Goal: Transaction & Acquisition: Purchase product/service

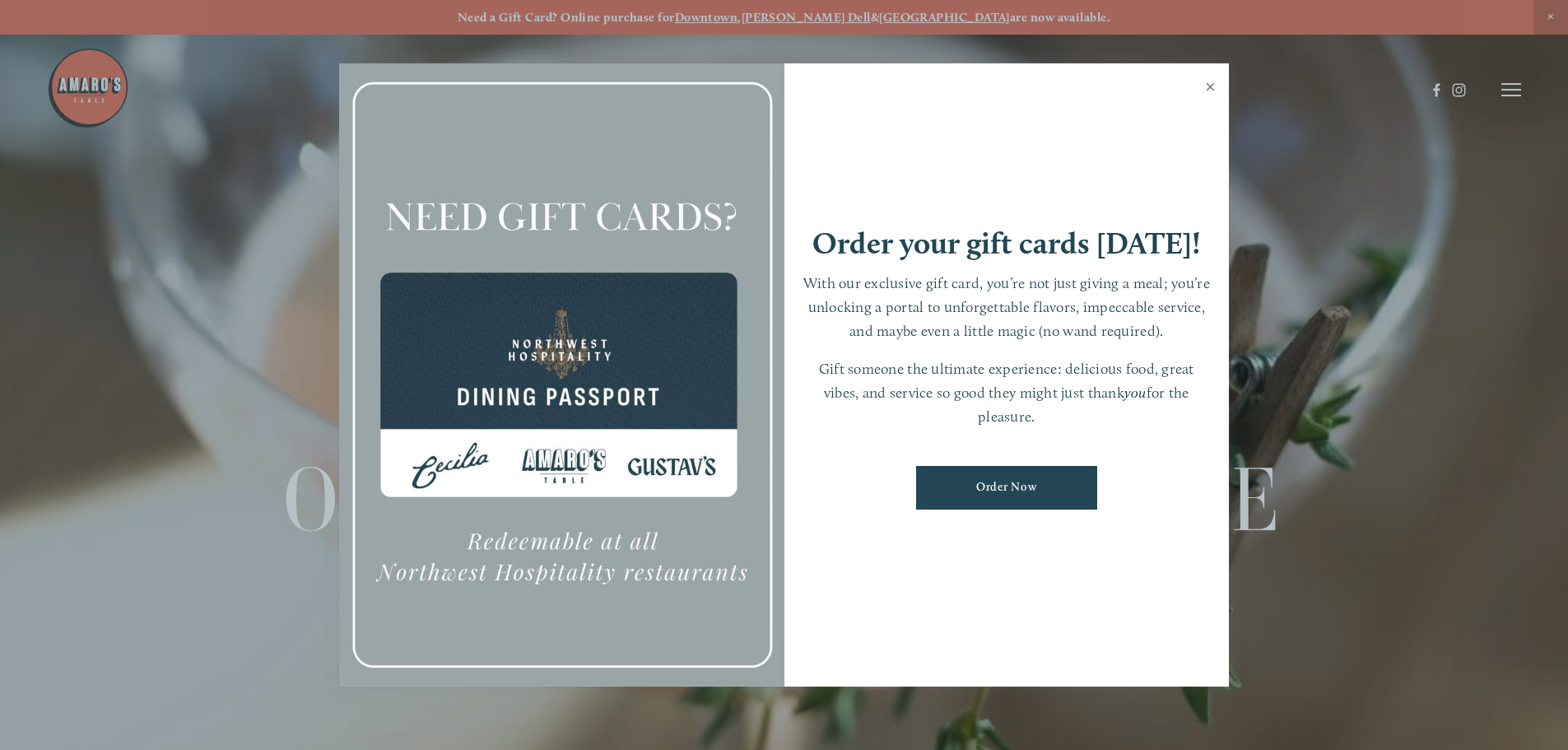
click at [1215, 90] on link "Close" at bounding box center [1210, 89] width 32 height 47
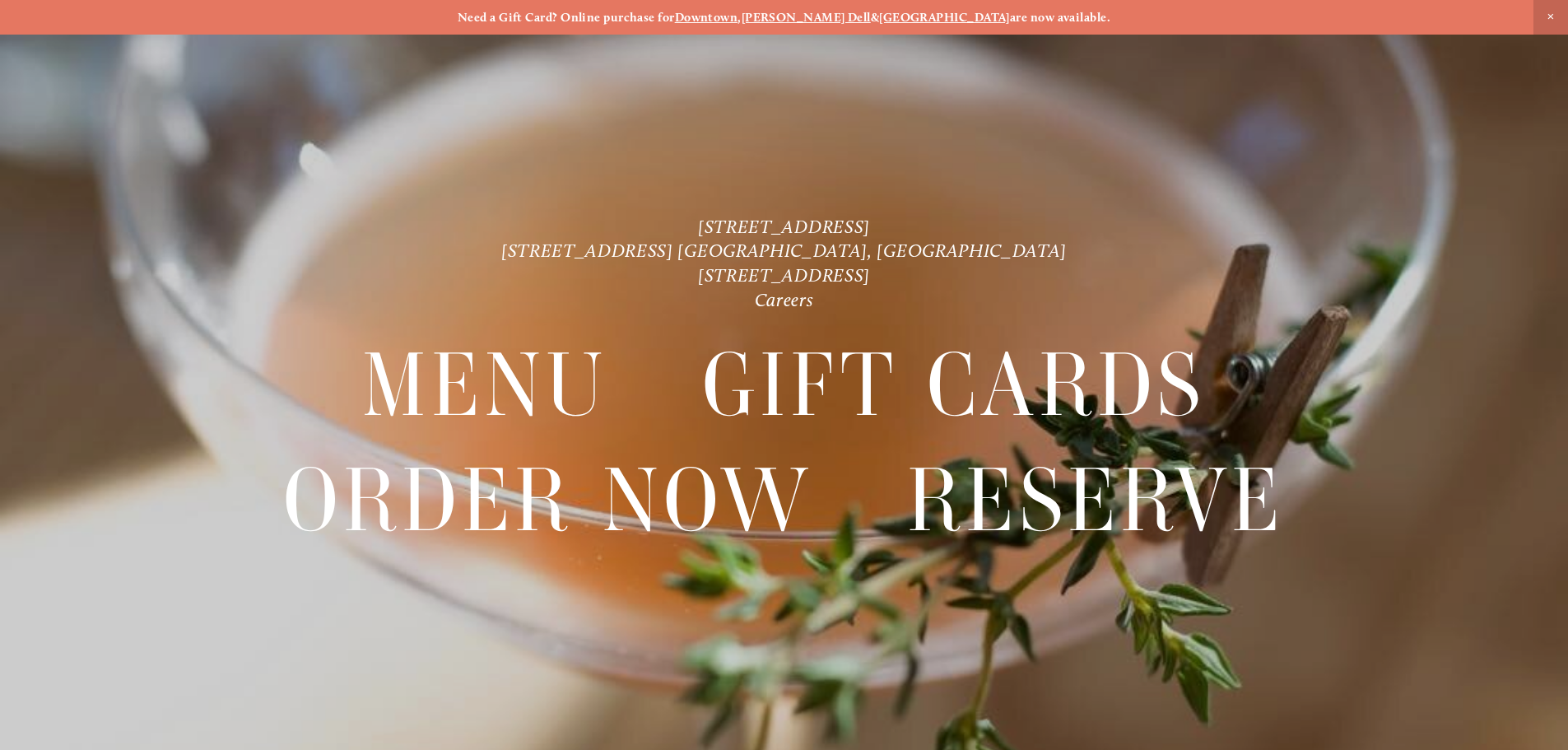
scroll to position [35, 0]
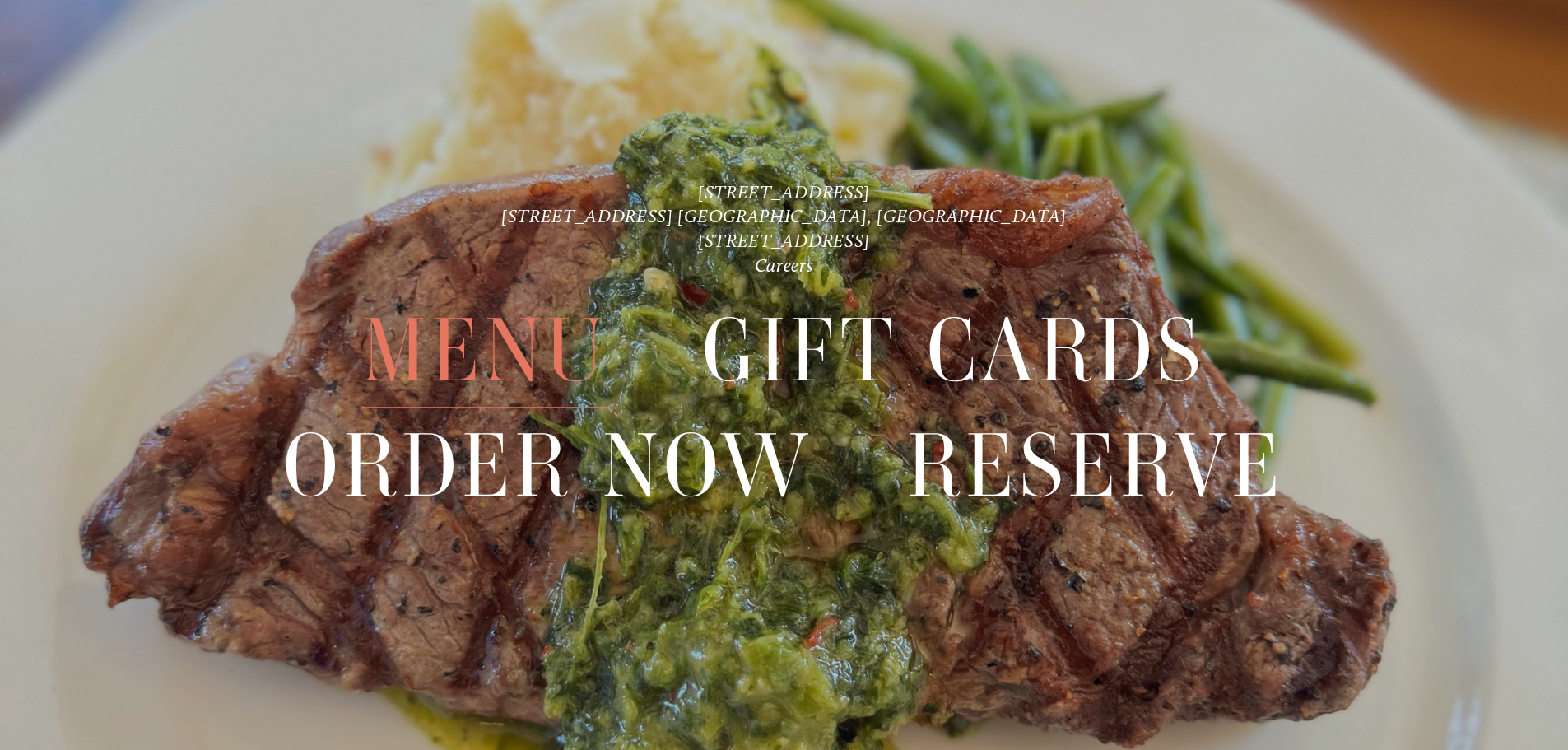
click at [496, 347] on span "Menu" at bounding box center [485, 351] width 245 height 114
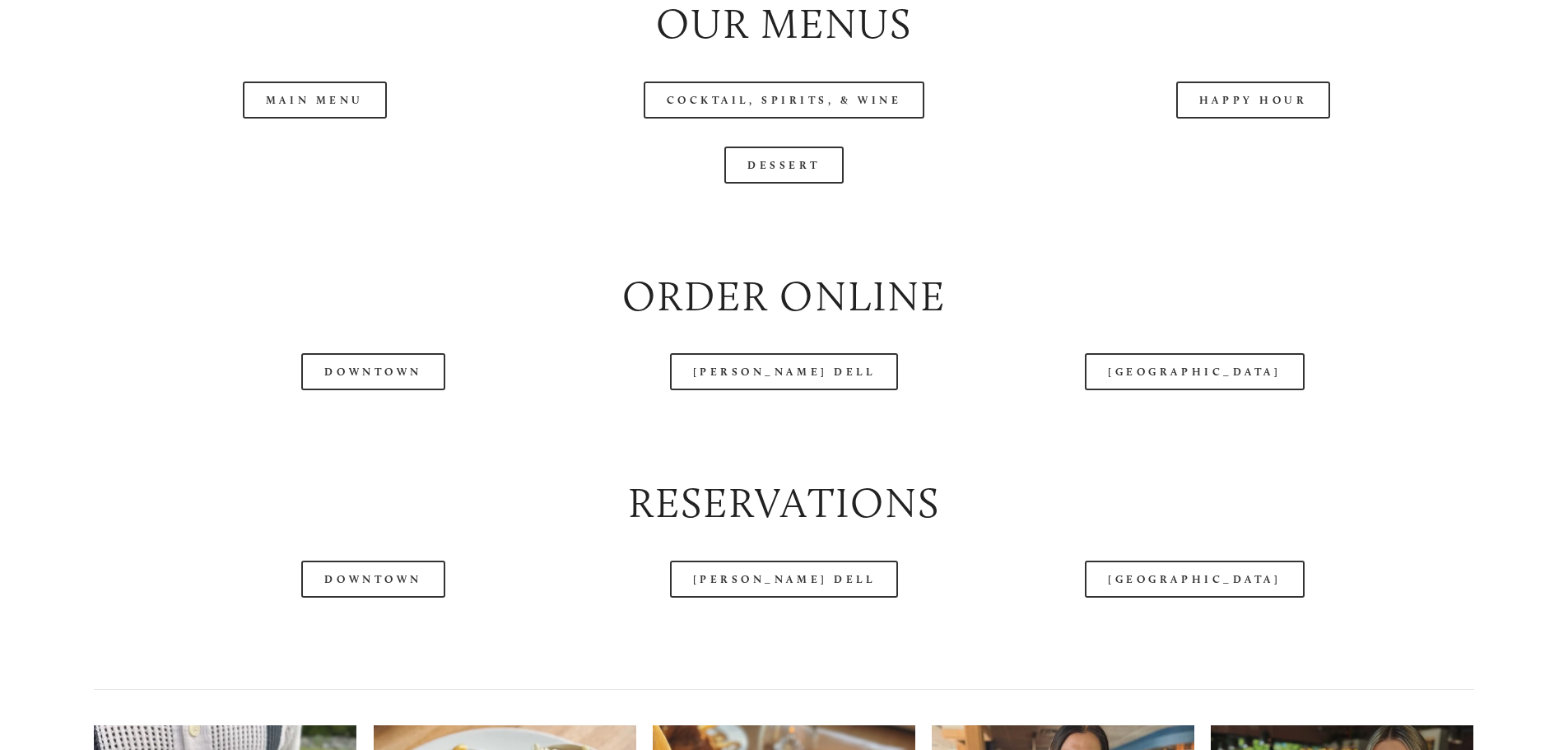
scroll to position [2058, 0]
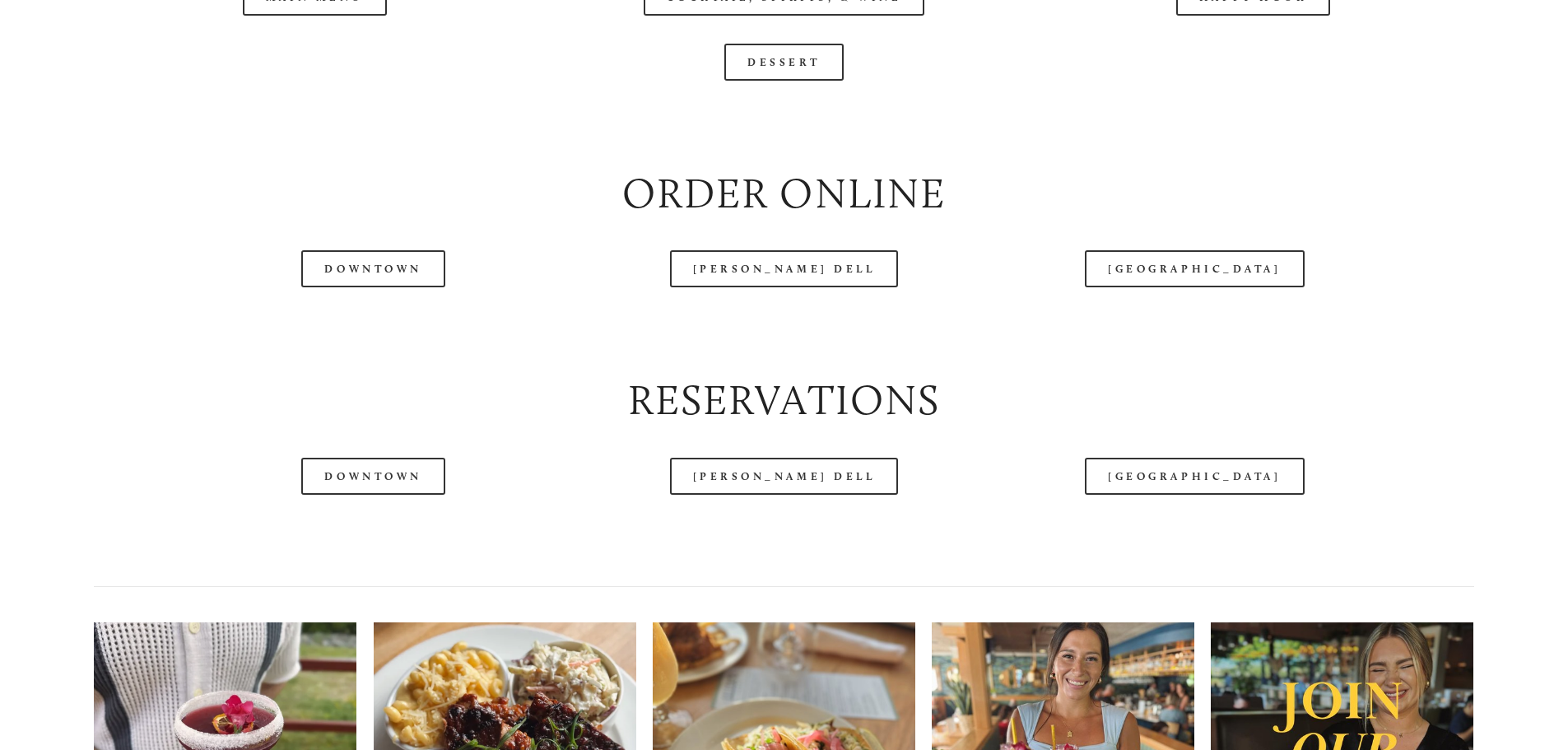
click at [326, 47] on div at bounding box center [735, 48] width 1378 height 86
click at [1165, 287] on link "[GEOGRAPHIC_DATA]" at bounding box center [1194, 268] width 219 height 37
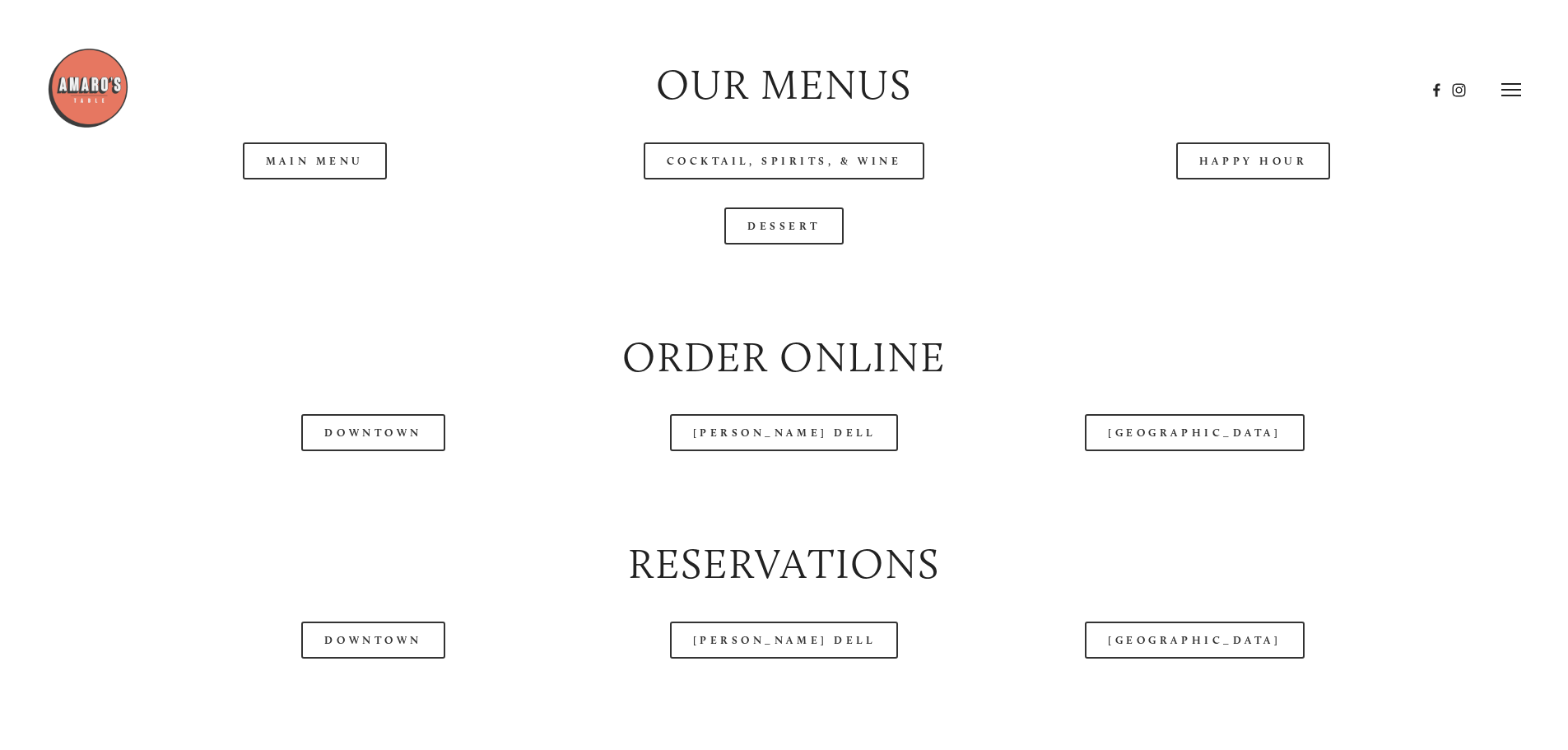
scroll to position [1894, 0]
click at [323, 181] on link "Main Menu" at bounding box center [314, 161] width 144 height 37
click at [1149, 452] on link "[GEOGRAPHIC_DATA]" at bounding box center [1194, 433] width 219 height 37
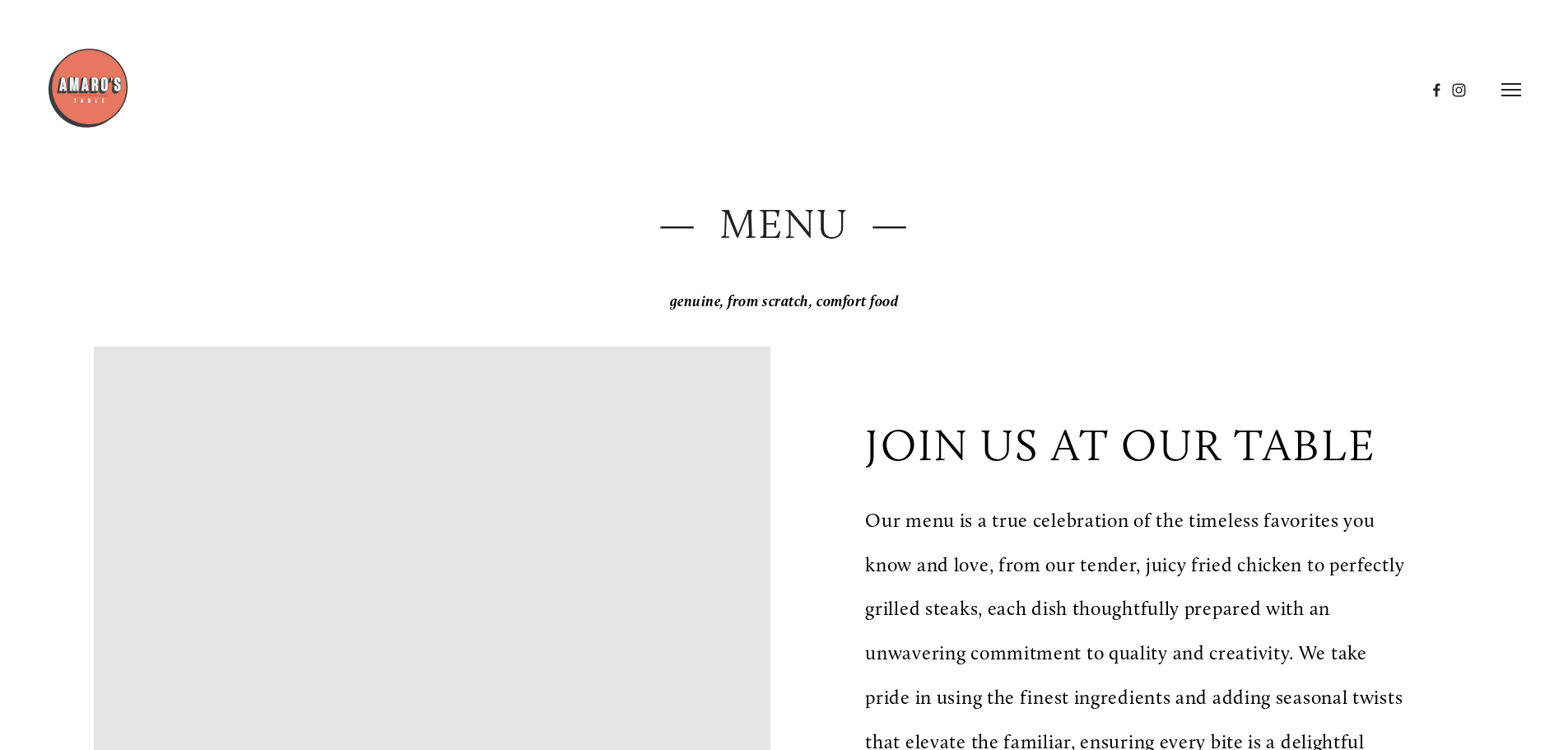
scroll to position [0, 0]
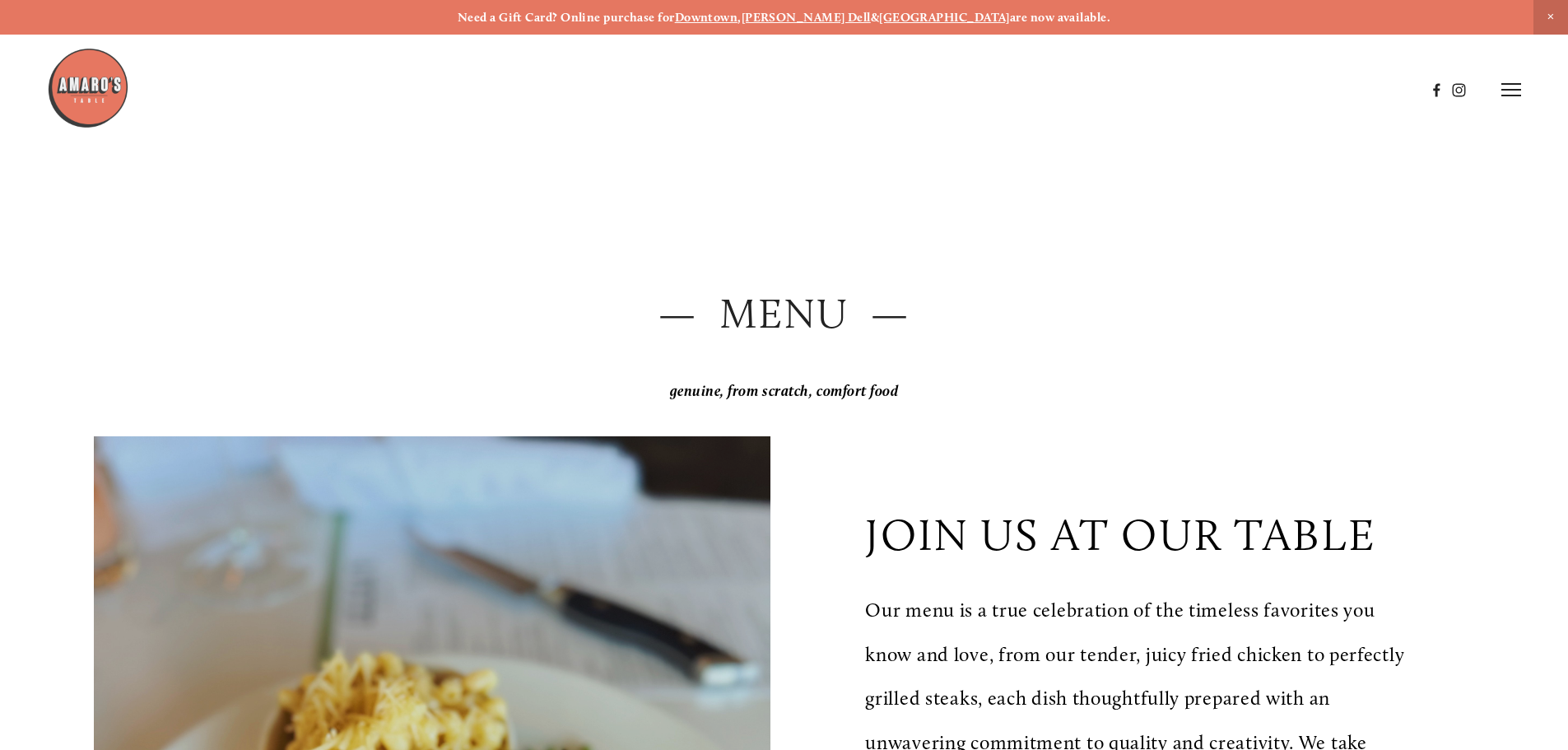
click at [1516, 94] on icon at bounding box center [1511, 89] width 20 height 15
click at [1224, 94] on span "Order Now" at bounding box center [1228, 89] width 67 height 15
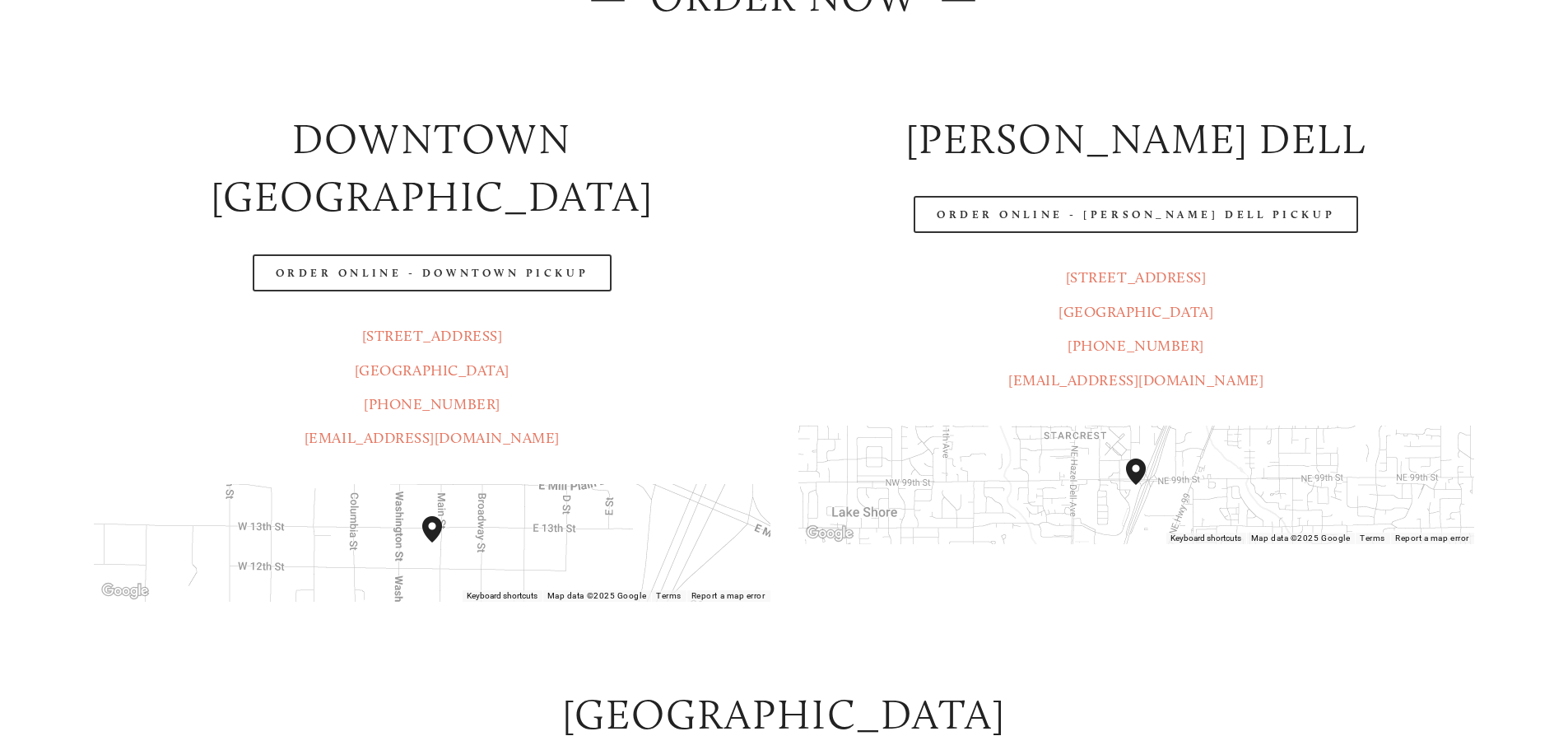
scroll to position [329, 0]
